Goal: Complete application form: Complete application form

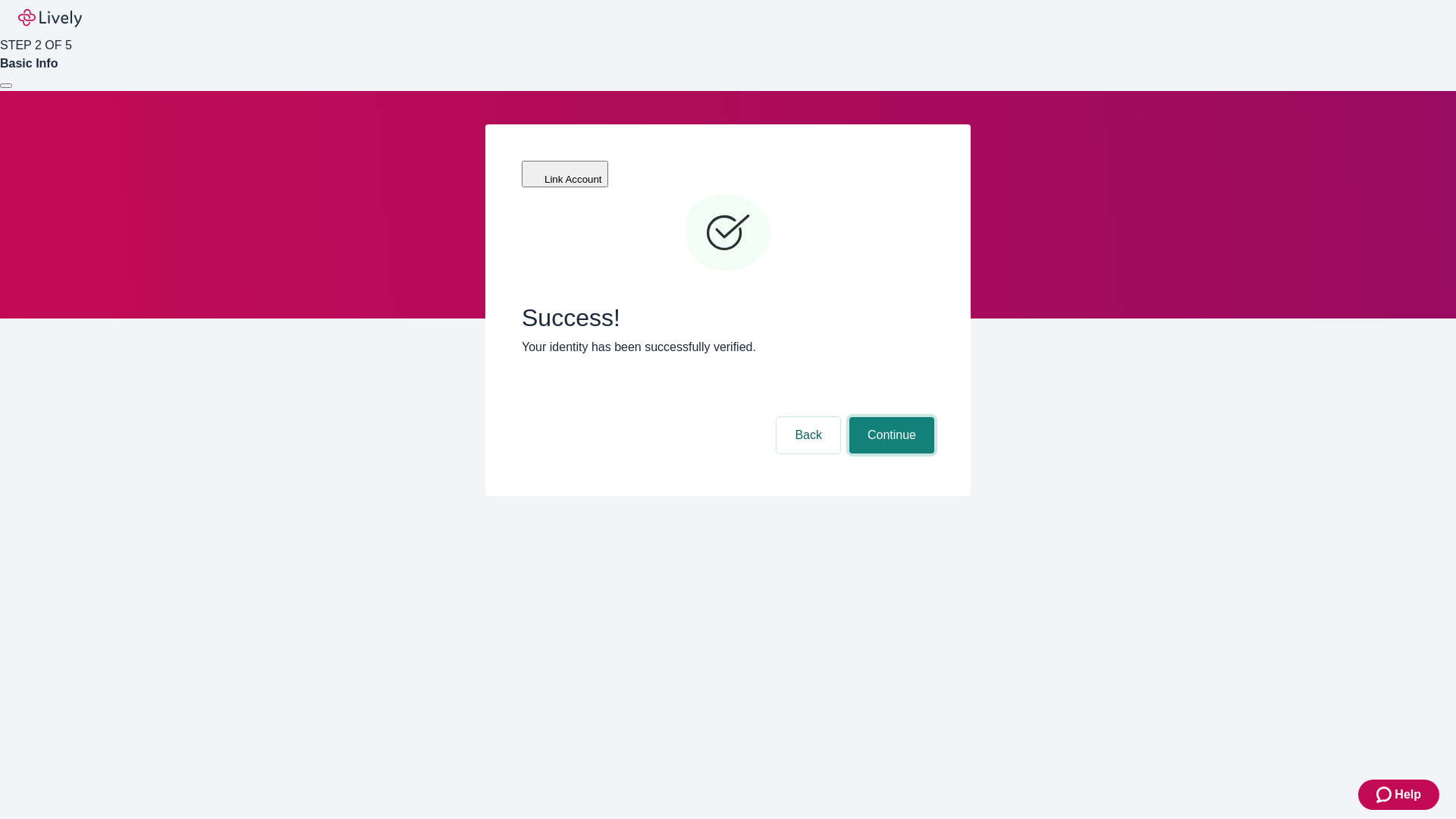
click at [890, 417] on button "Continue" at bounding box center [891, 435] width 85 height 36
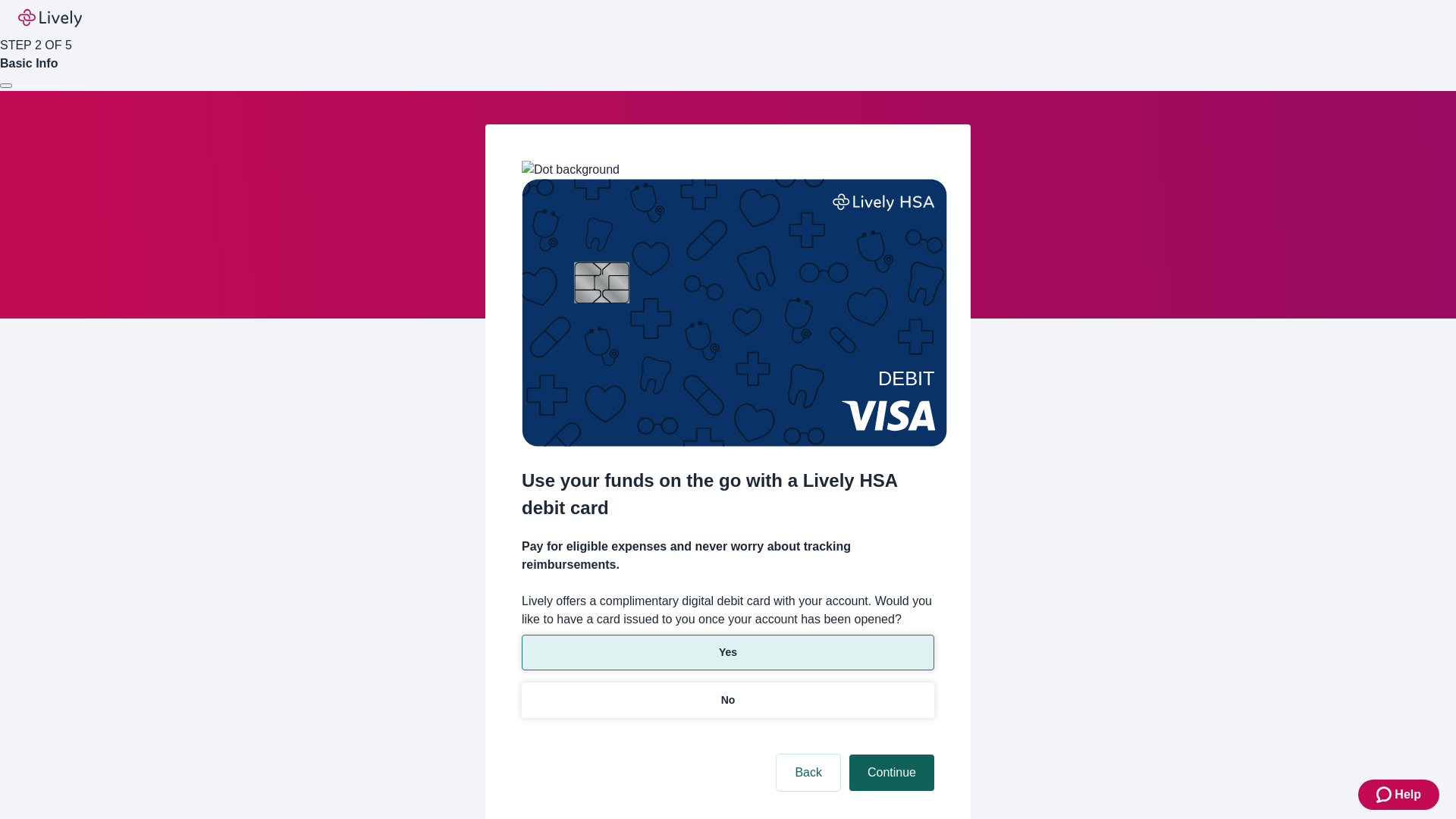
click at [727, 644] on p "Yes" at bounding box center [728, 652] width 18 height 16
click at [890, 754] on button "Continue" at bounding box center [891, 772] width 85 height 36
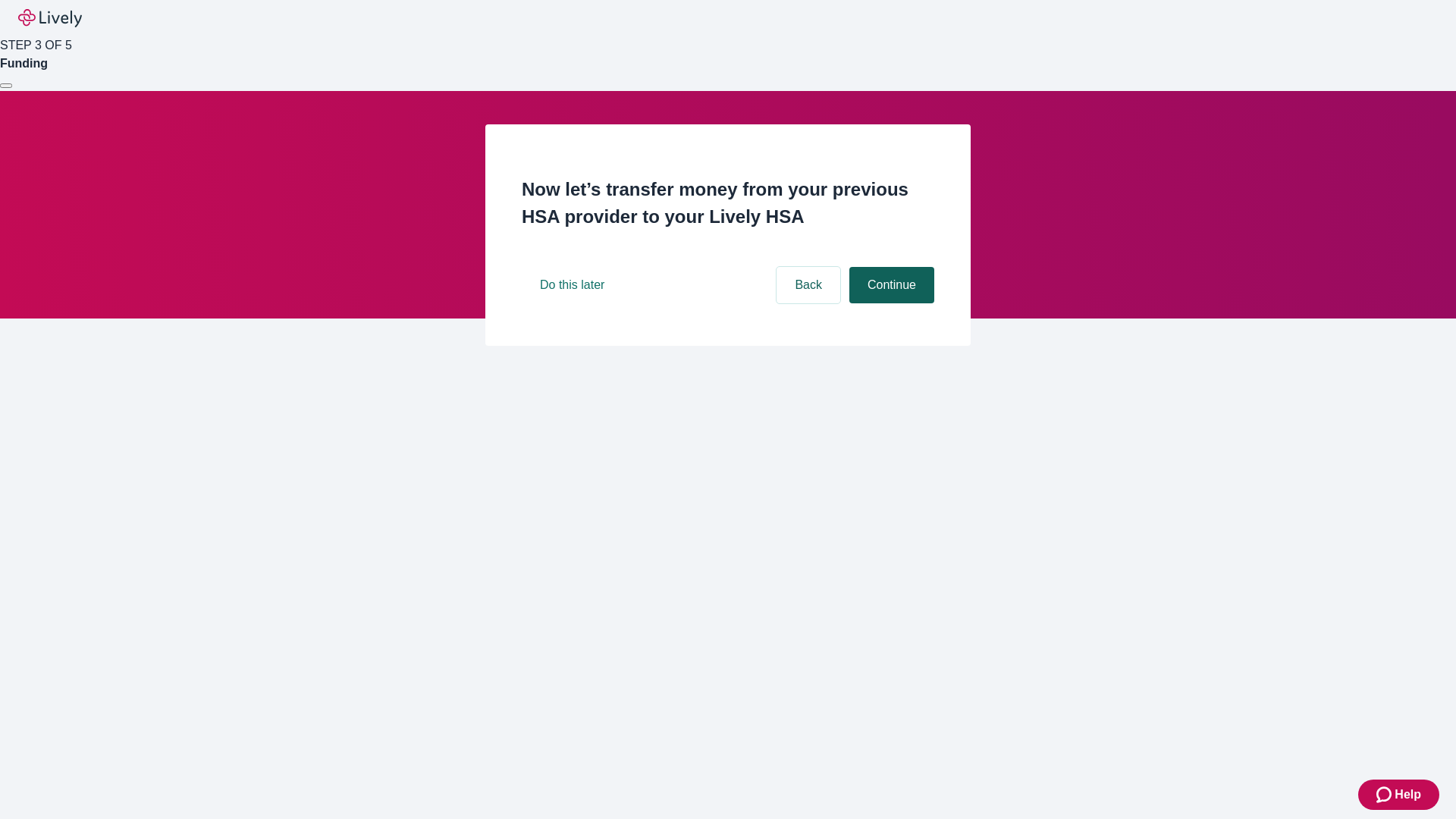
click at [890, 304] on button "Continue" at bounding box center [891, 285] width 85 height 36
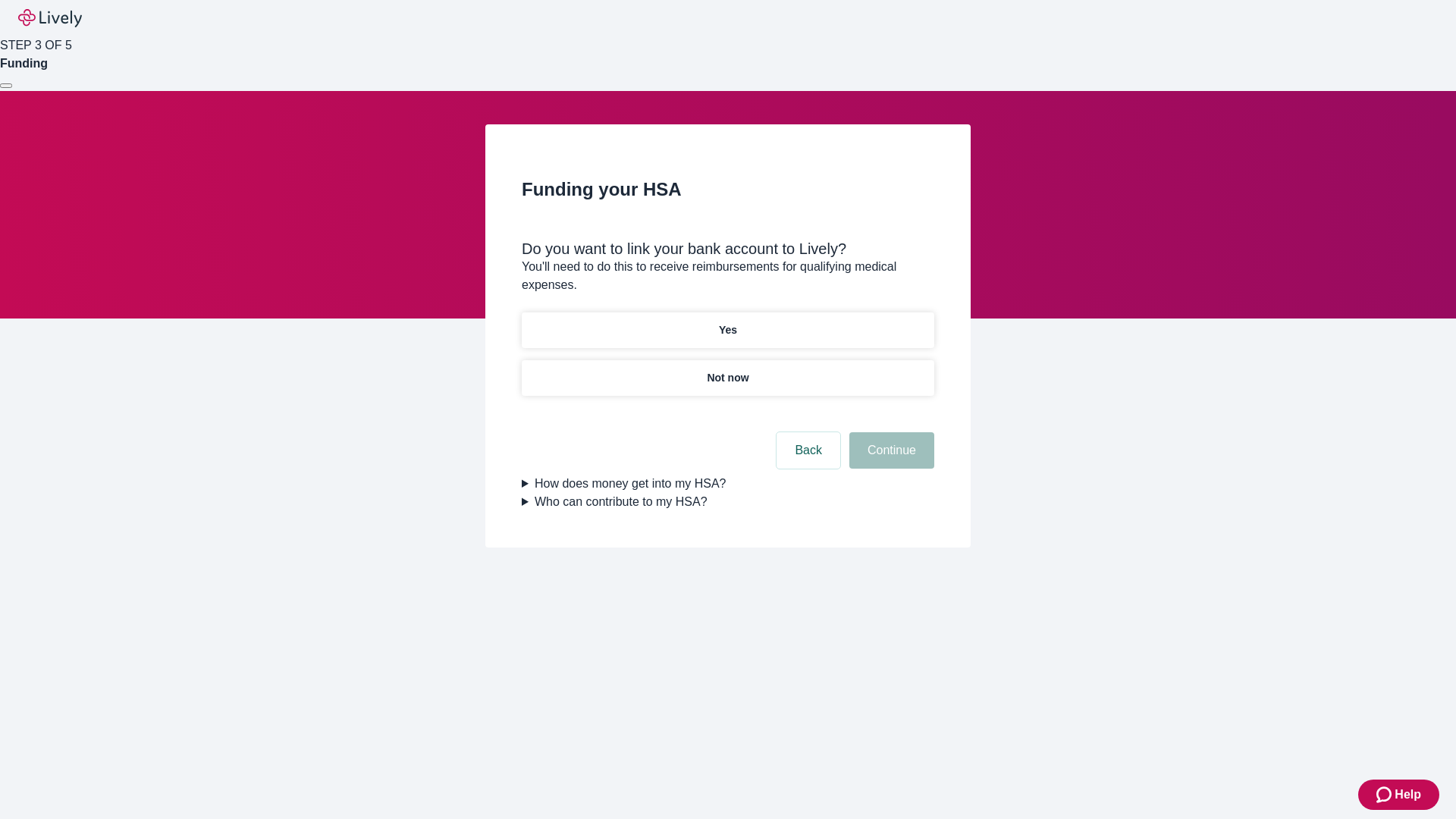
click at [727, 323] on p "Yes" at bounding box center [728, 330] width 18 height 16
click at [890, 432] on button "Continue" at bounding box center [891, 451] width 85 height 36
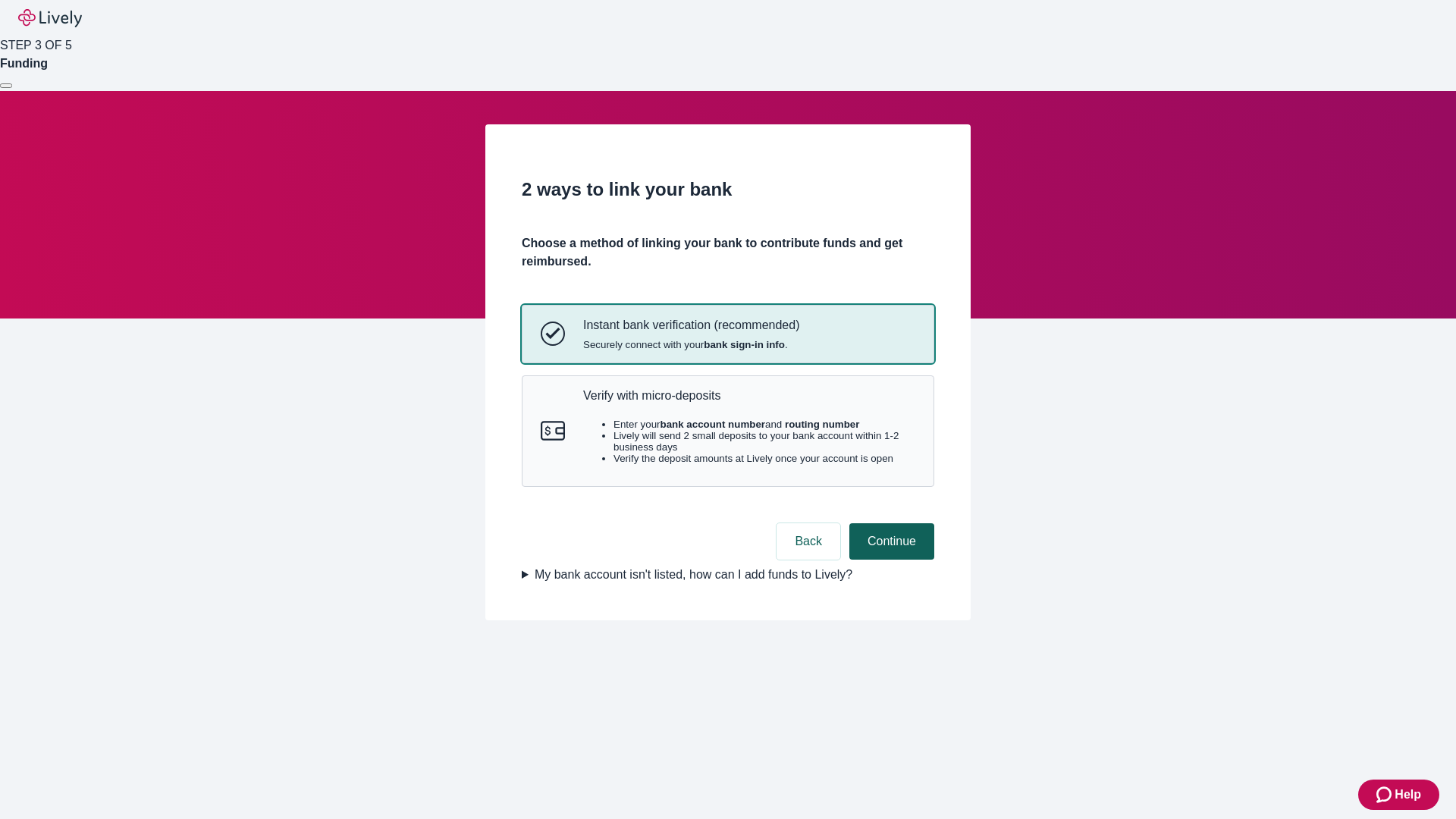
click at [749, 403] on p "Verify with micro-deposits" at bounding box center [749, 396] width 332 height 15
click at [890, 560] on button "Continue" at bounding box center [891, 542] width 85 height 36
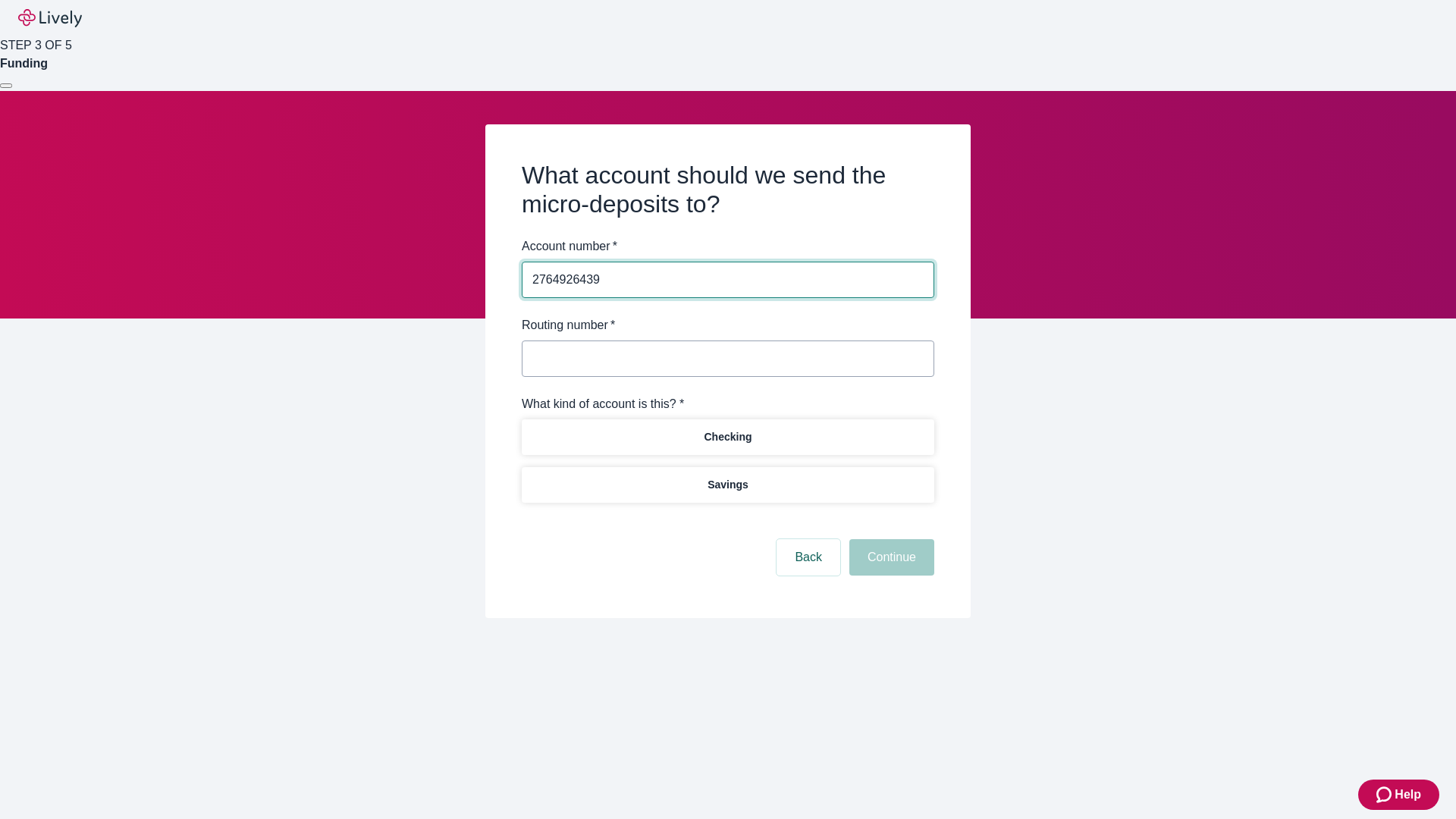
type input "2764926439"
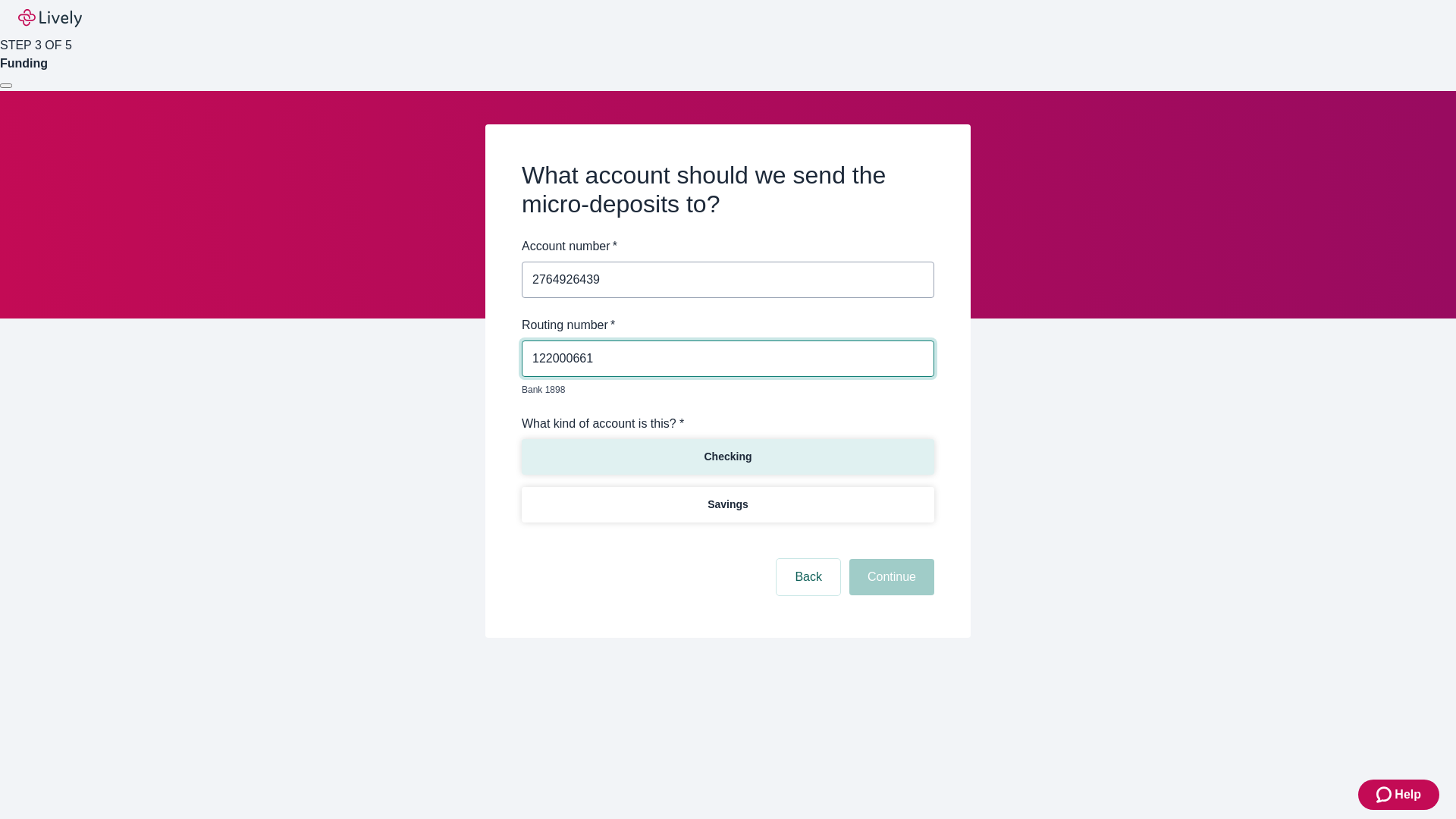
type input "122000661"
click at [727, 449] on p "Checking" at bounding box center [727, 456] width 48 height 16
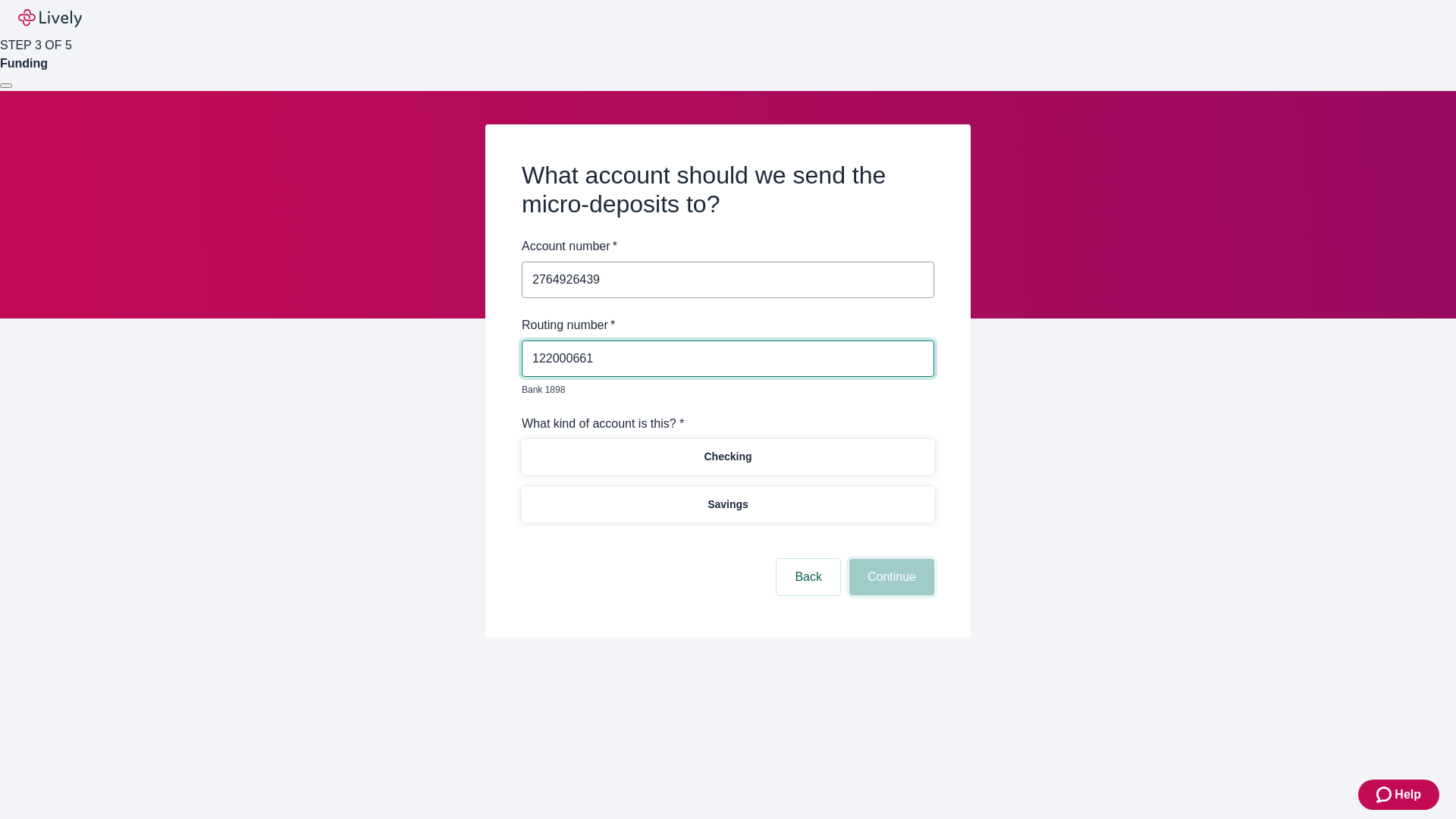
click at [890, 560] on button "Continue" at bounding box center [891, 577] width 85 height 36
